Goal: Task Accomplishment & Management: Use online tool/utility

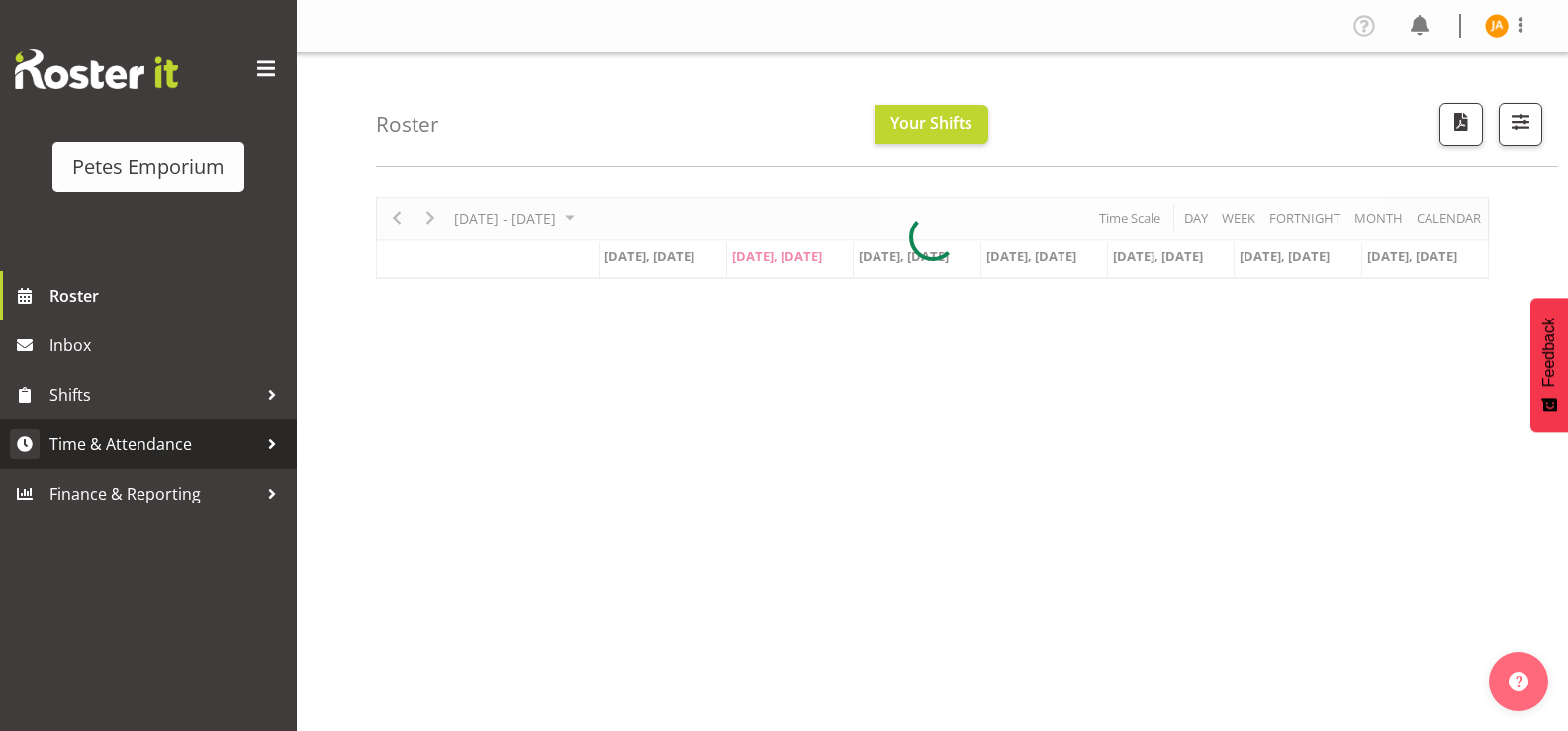
click at [158, 456] on span "Time & Attendance" at bounding box center [154, 444] width 208 height 30
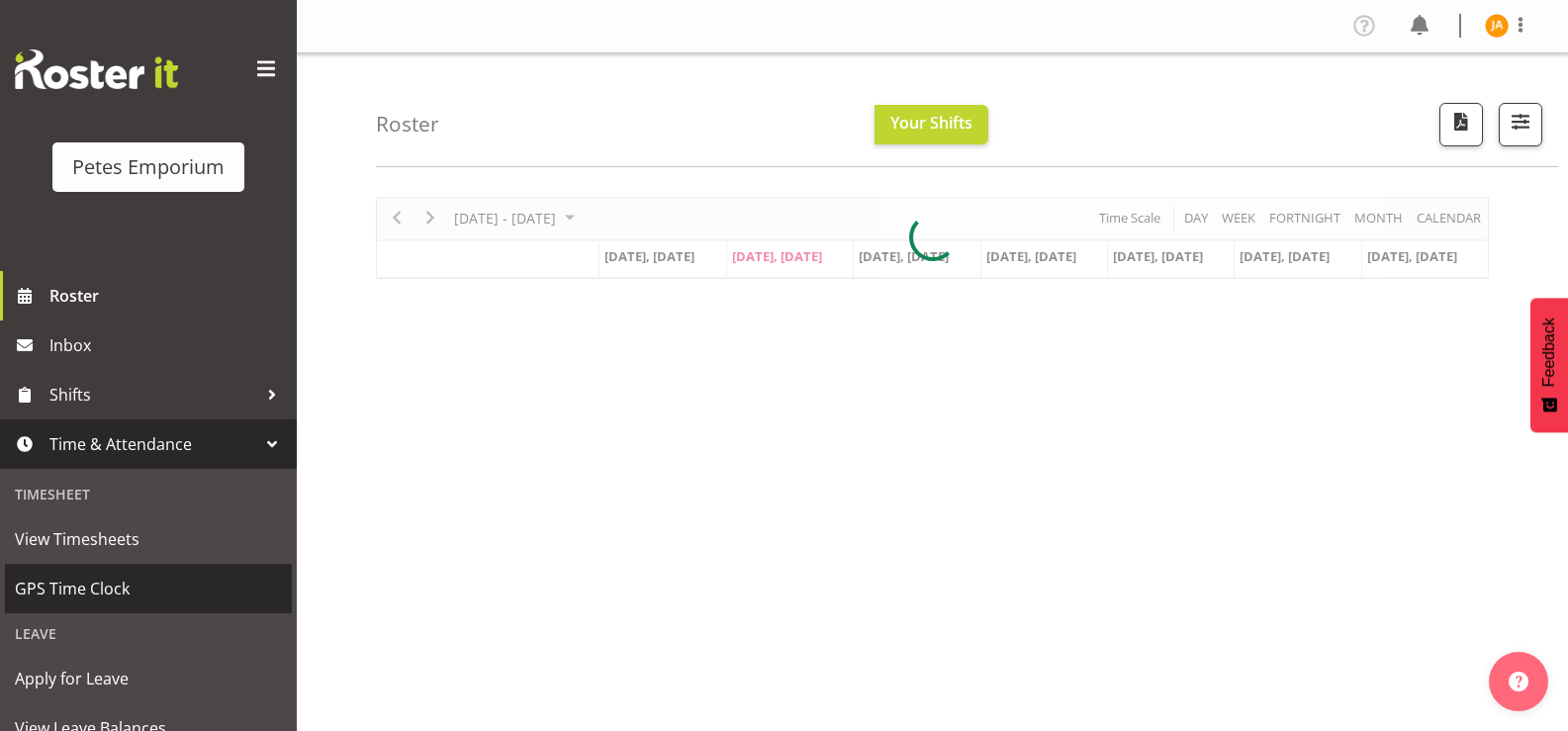
click at [103, 584] on span "GPS Time Clock" at bounding box center [149, 588] width 268 height 30
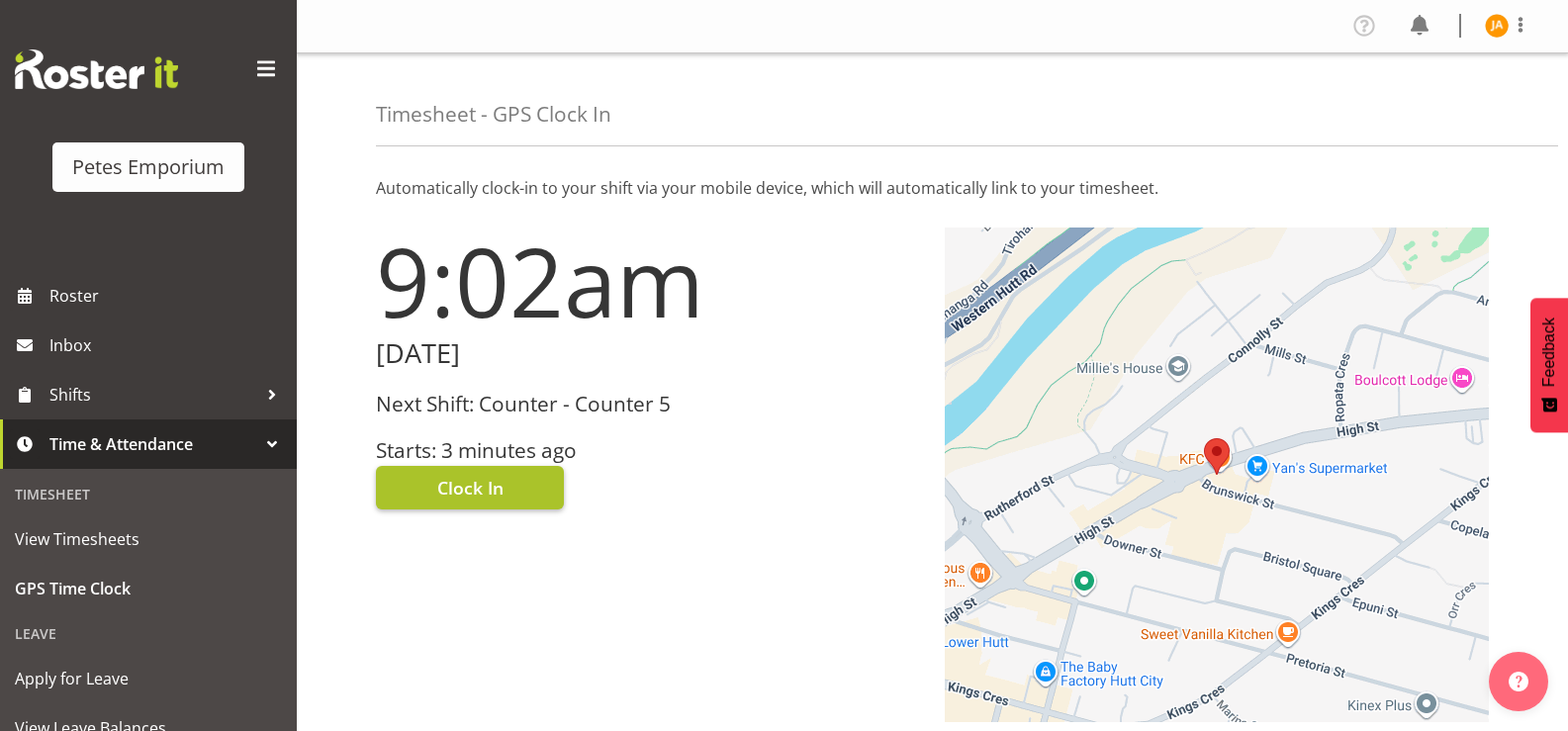
click at [495, 488] on span "Clock In" at bounding box center [470, 487] width 66 height 26
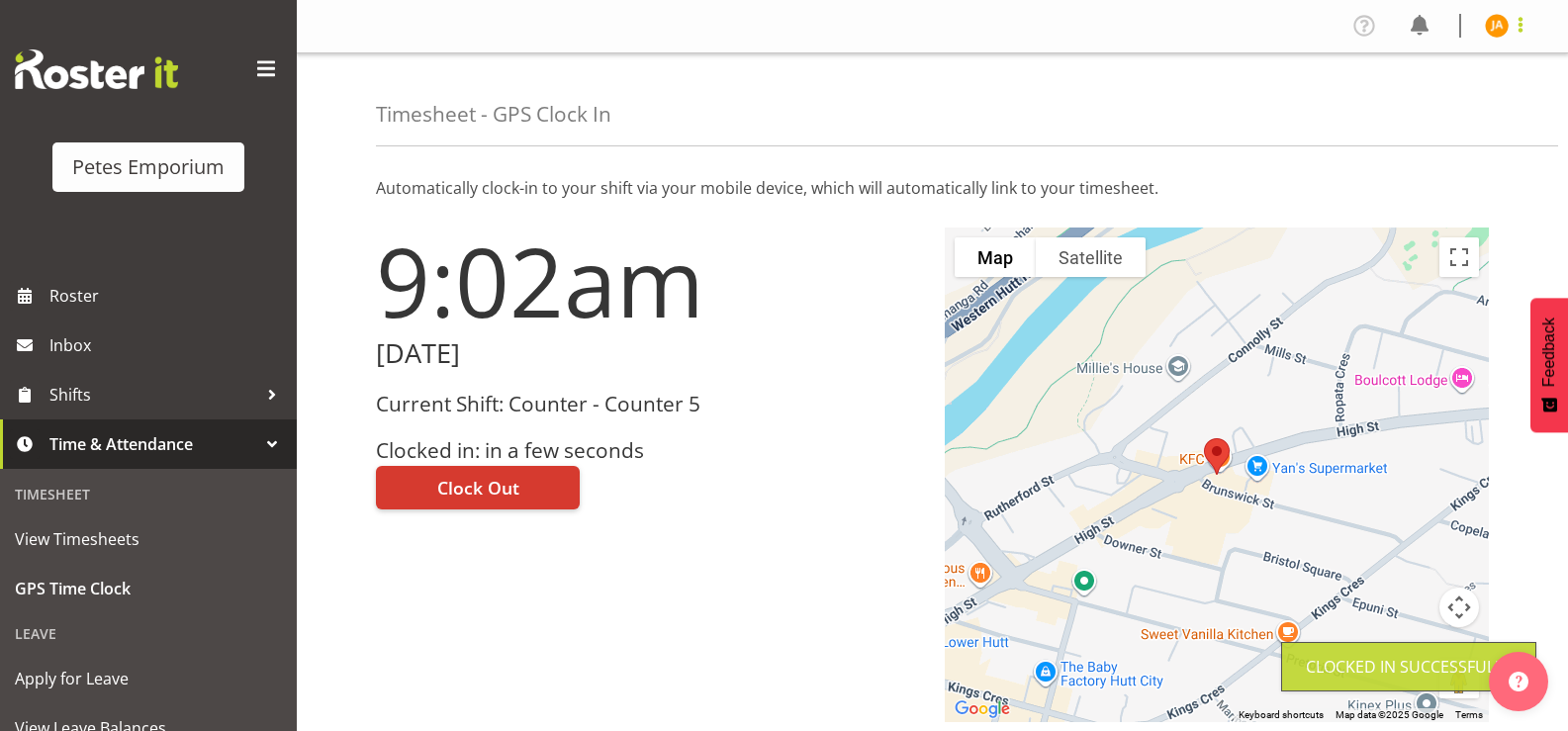
click at [1523, 34] on span at bounding box center [1520, 25] width 24 height 24
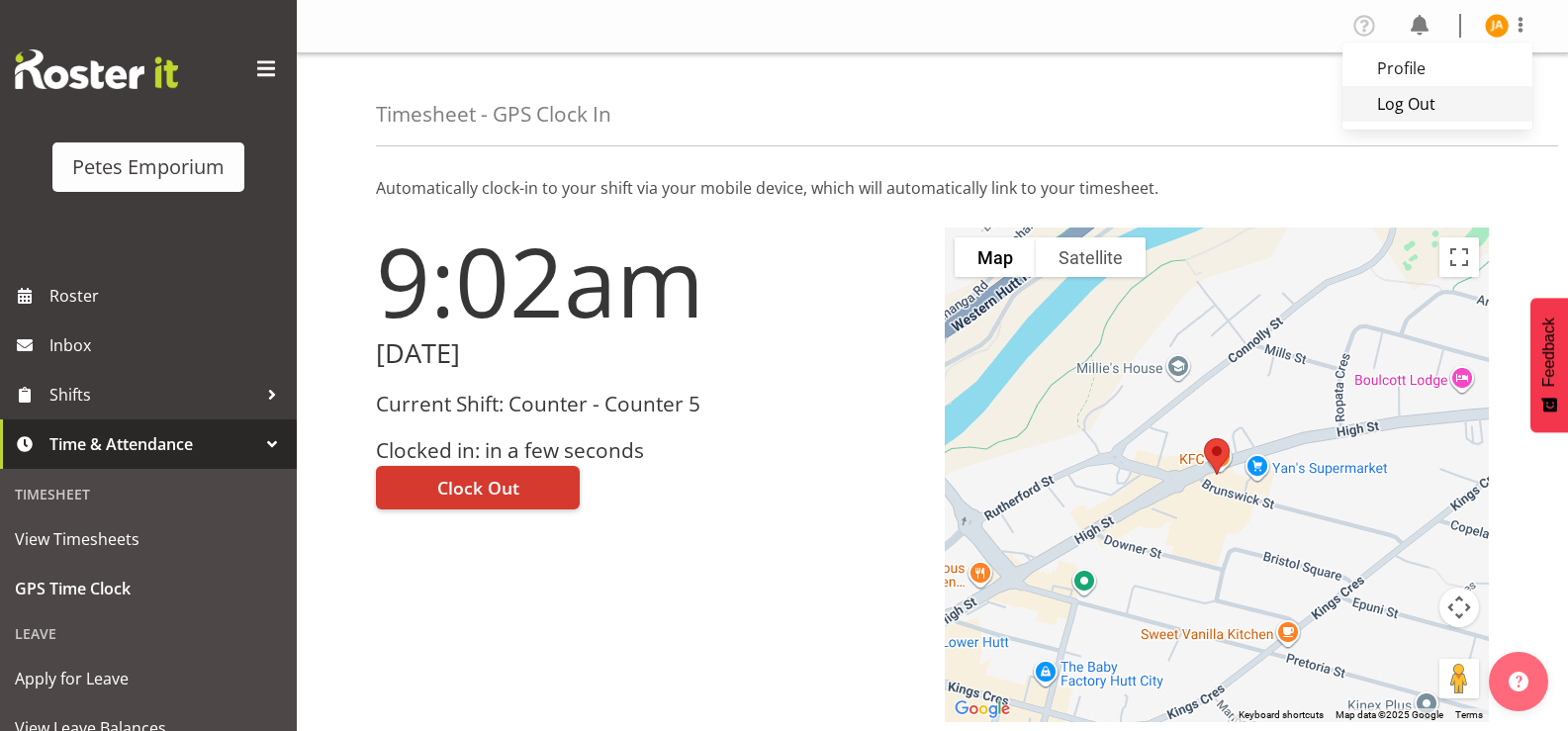
click at [1433, 97] on link "Log Out" at bounding box center [1438, 104] width 190 height 36
